Goal: Task Accomplishment & Management: Manage account settings

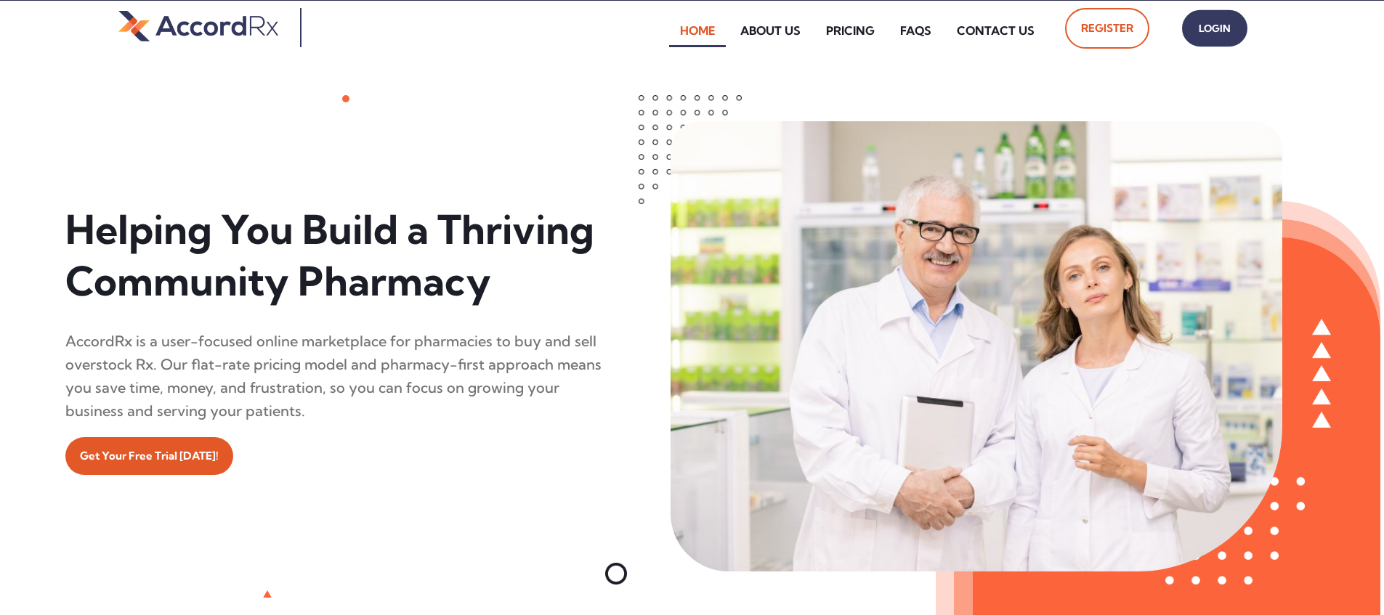
click at [663, 34] on span "Login" at bounding box center [1214, 28] width 36 height 21
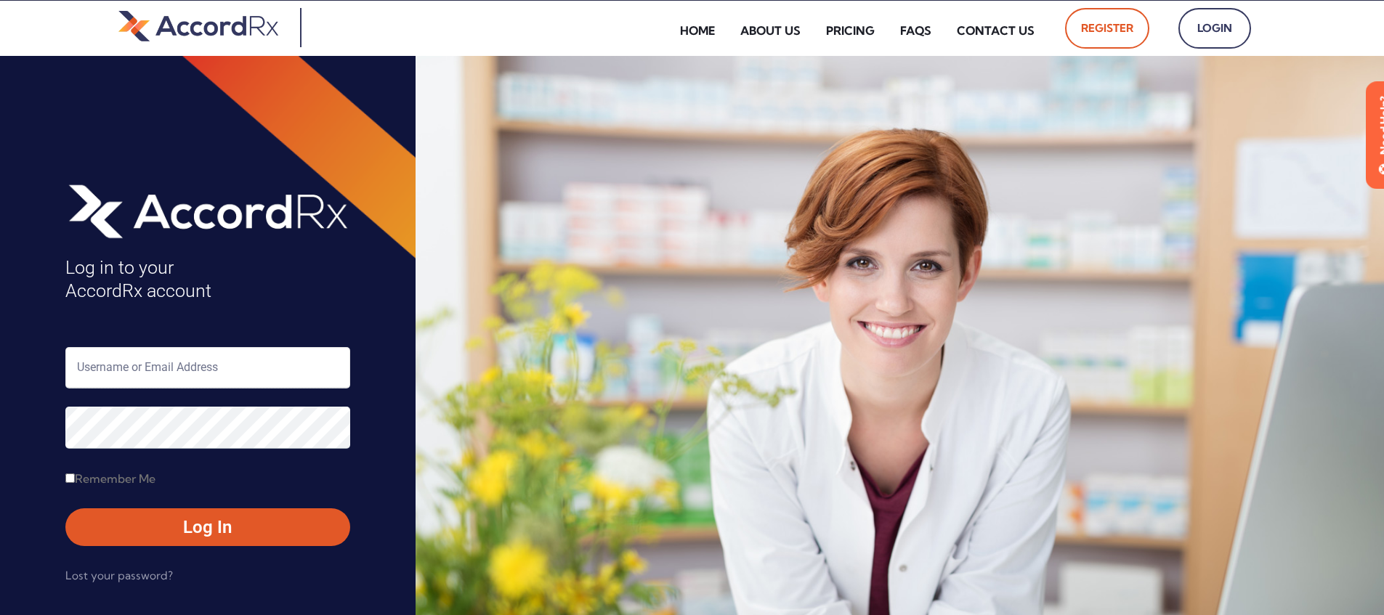
click at [125, 364] on input "text" at bounding box center [207, 367] width 285 height 41
type input "ARX-[PERSON_NAME]"
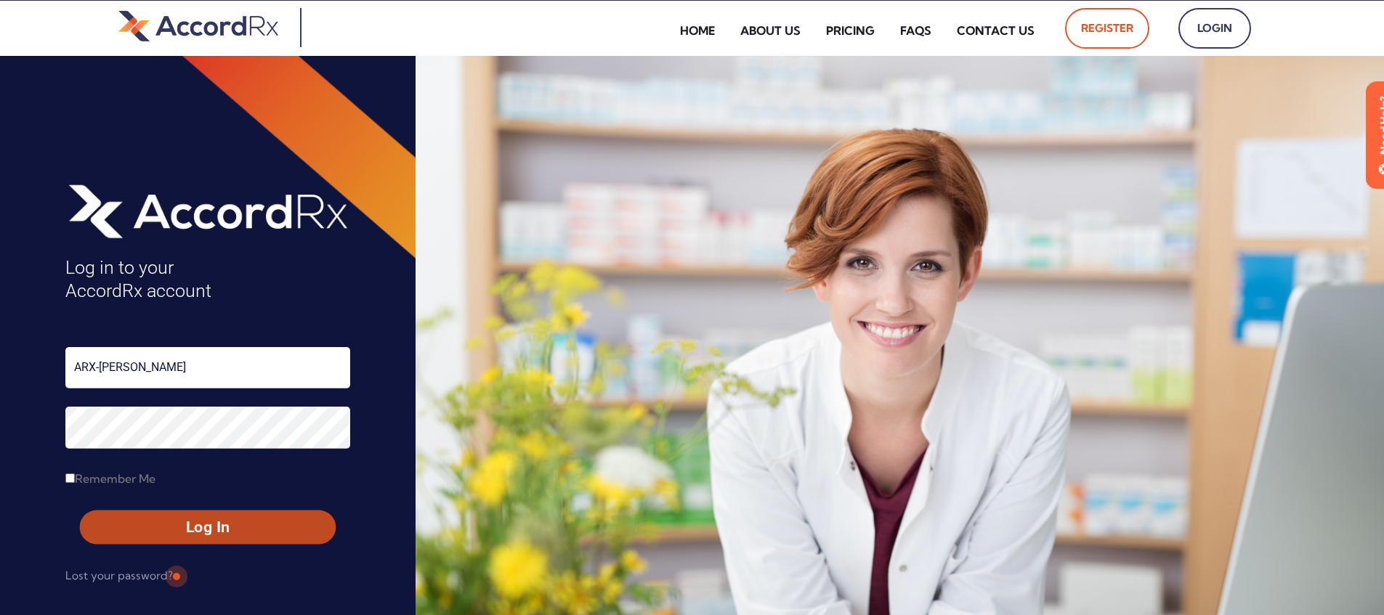
click at [174, 522] on span "Log In" at bounding box center [208, 527] width 230 height 21
